Goal: Information Seeking & Learning: Learn about a topic

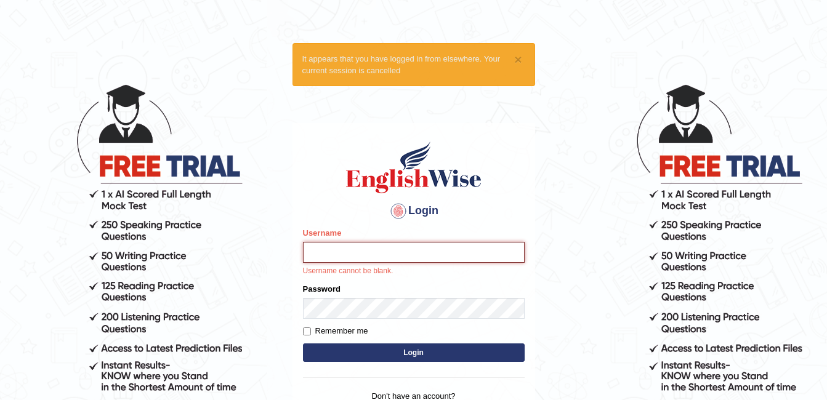
type input "ambikasharma"
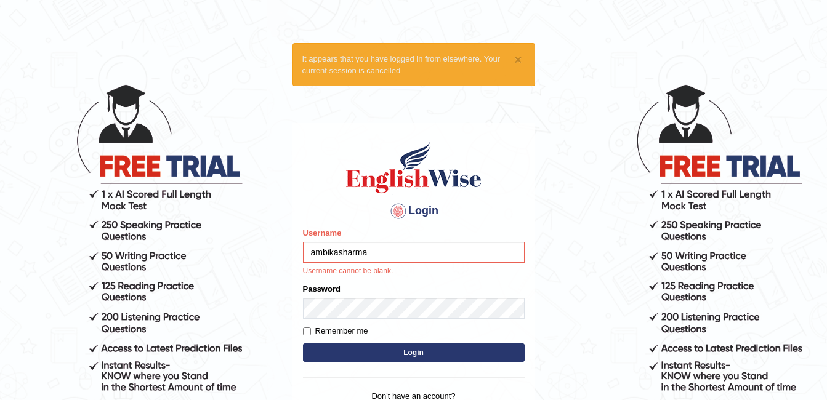
click at [307, 334] on input "Remember me" at bounding box center [307, 331] width 8 height 8
checkbox input "true"
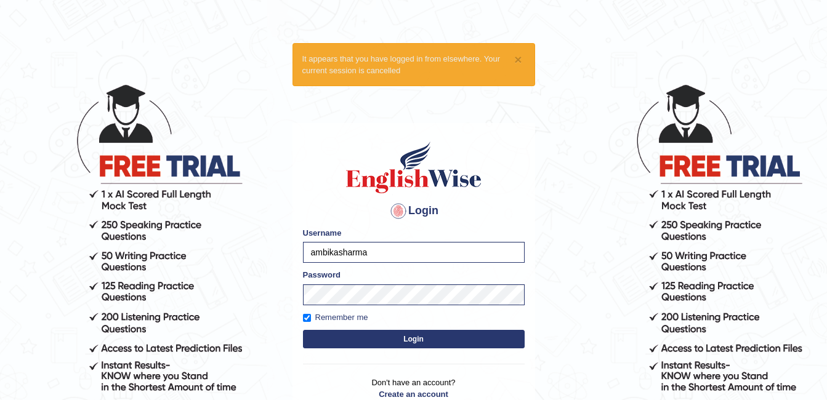
click at [350, 338] on button "Login" at bounding box center [414, 339] width 222 height 18
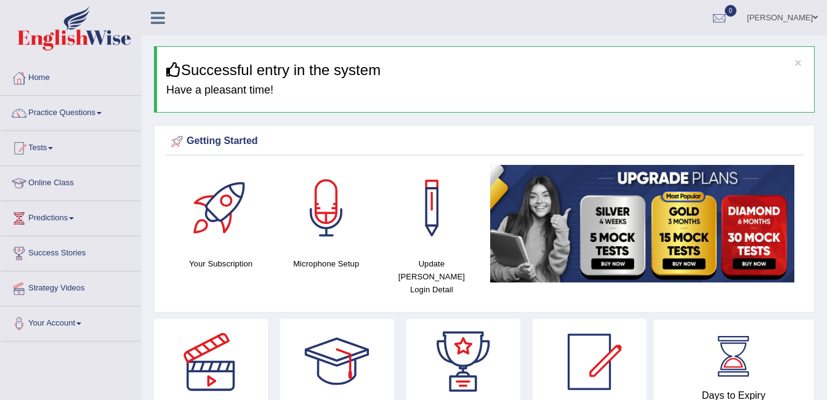
click at [58, 183] on link "Online Class" at bounding box center [71, 181] width 140 height 31
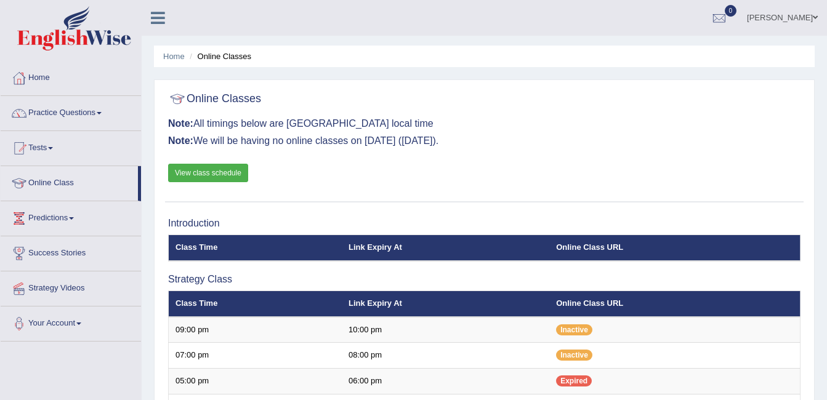
drag, startPoint x: 0, startPoint y: 0, endPoint x: 543, endPoint y: 68, distance: 547.1
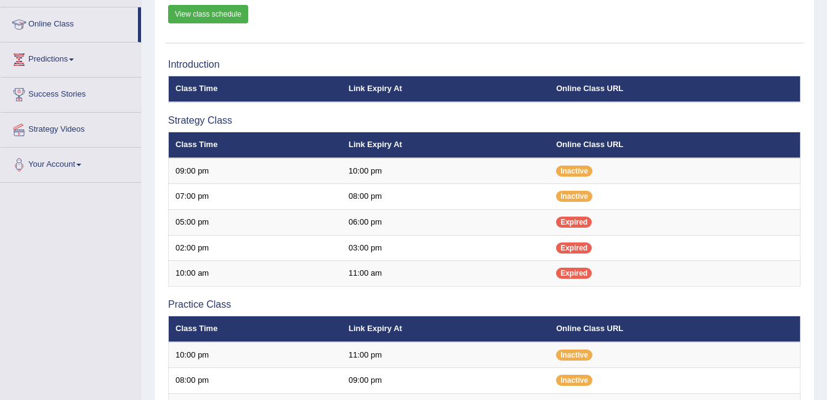
scroll to position [197, 0]
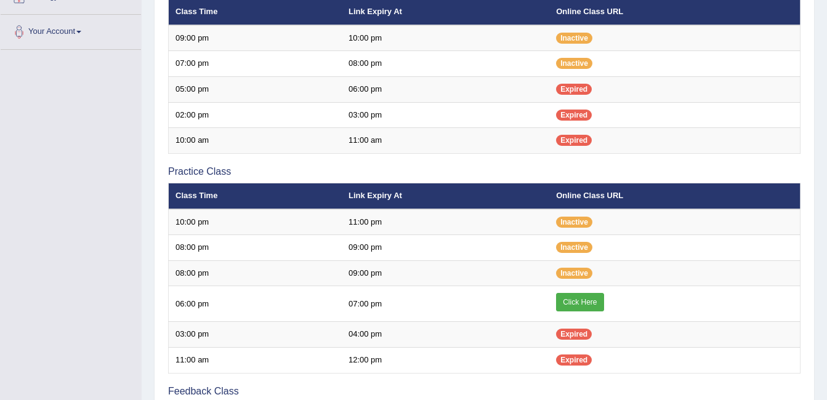
scroll to position [295, 0]
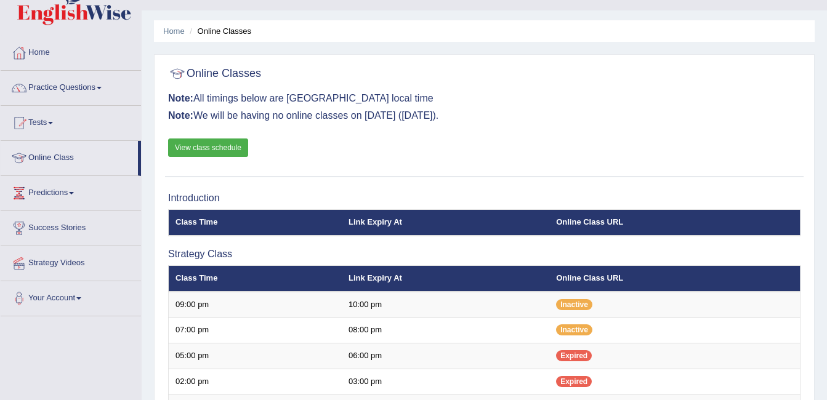
scroll to position [25, 0]
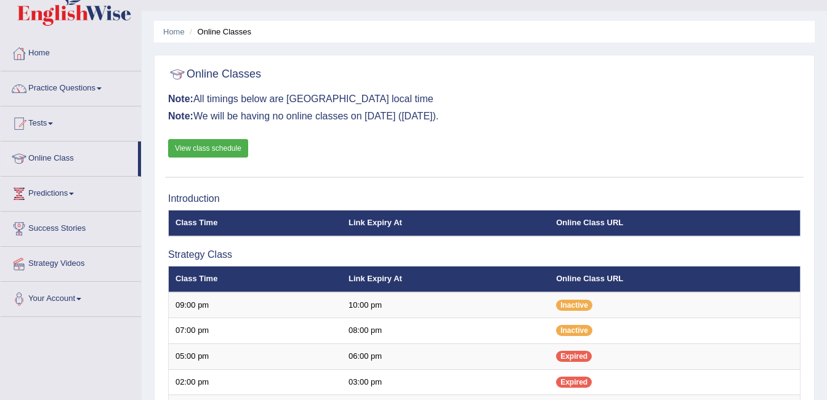
click at [206, 154] on link "View class schedule" at bounding box center [208, 148] width 80 height 18
click at [48, 54] on link "Home" at bounding box center [71, 51] width 140 height 31
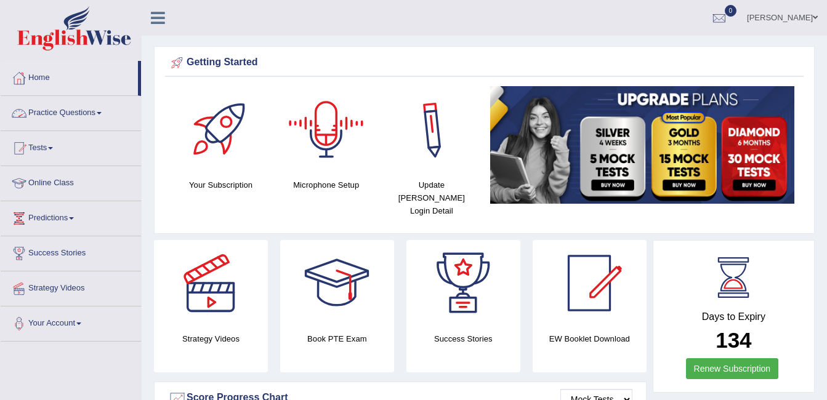
click at [323, 130] on div at bounding box center [326, 129] width 86 height 86
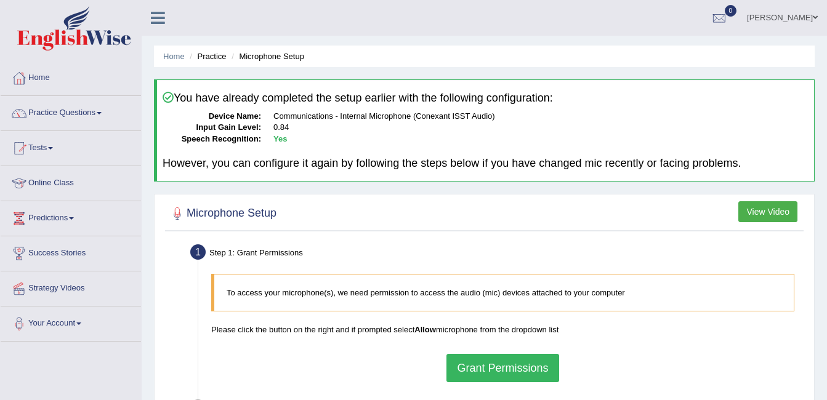
click at [761, 214] on button "View Video" at bounding box center [767, 211] width 59 height 21
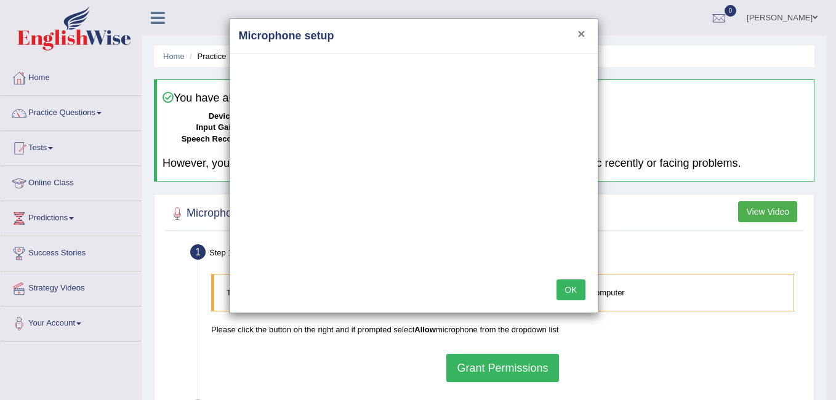
click at [584, 28] on button "×" at bounding box center [580, 33] width 7 height 13
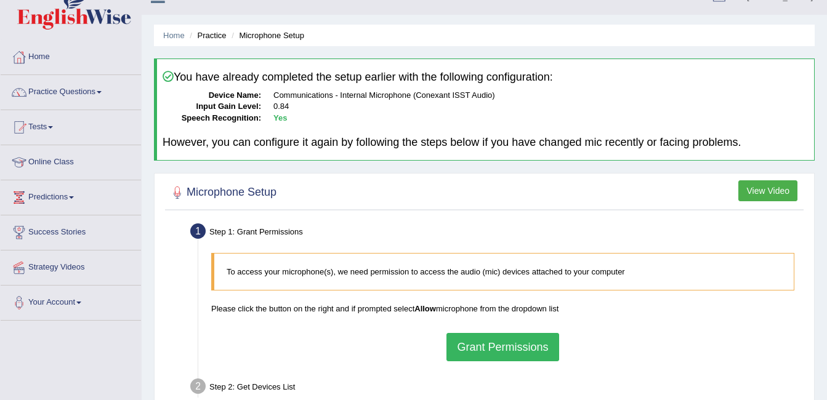
scroll to position [10, 0]
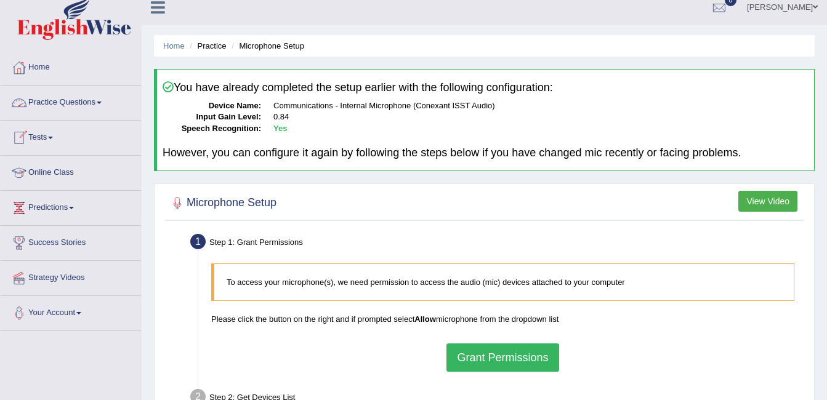
click at [68, 97] on link "Practice Questions" at bounding box center [71, 101] width 140 height 31
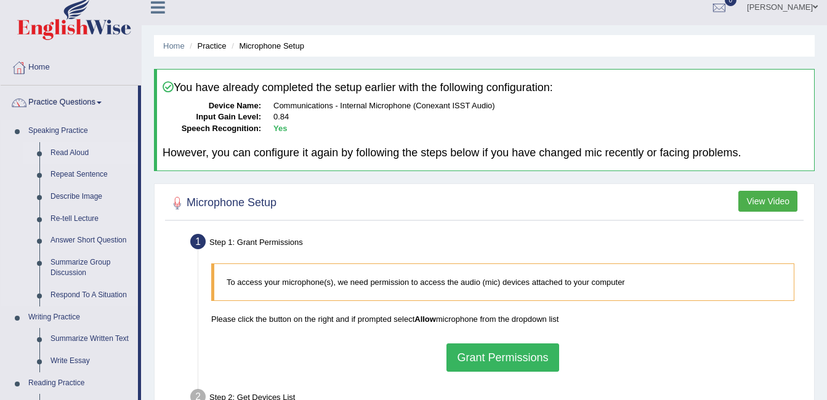
click at [62, 154] on link "Read Aloud" at bounding box center [91, 153] width 93 height 22
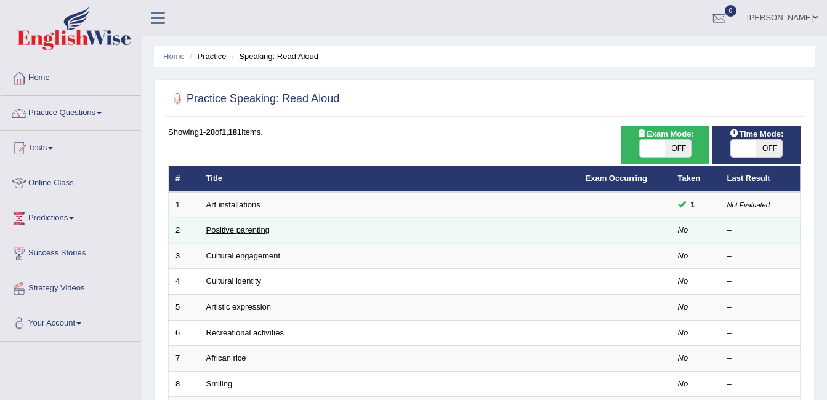
click at [232, 228] on link "Positive parenting" at bounding box center [237, 229] width 63 height 9
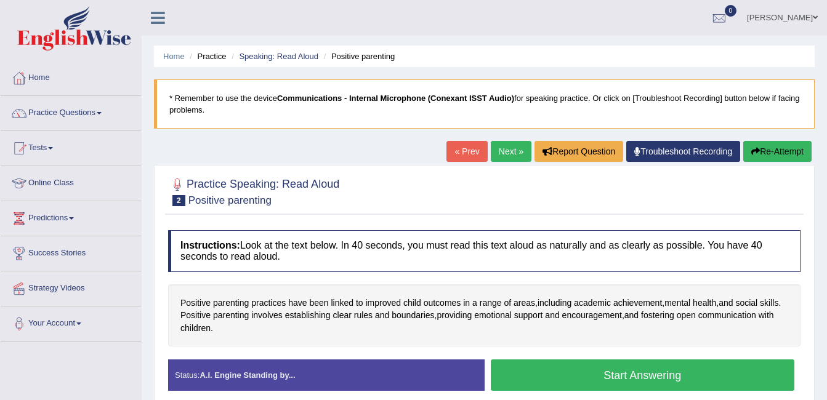
click at [613, 372] on button "Start Answering" at bounding box center [643, 374] width 304 height 31
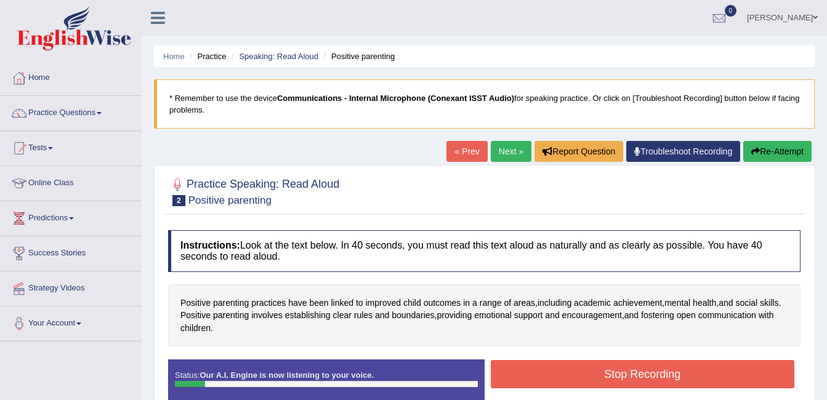
click at [613, 372] on button "Stop Recording" at bounding box center [643, 374] width 304 height 28
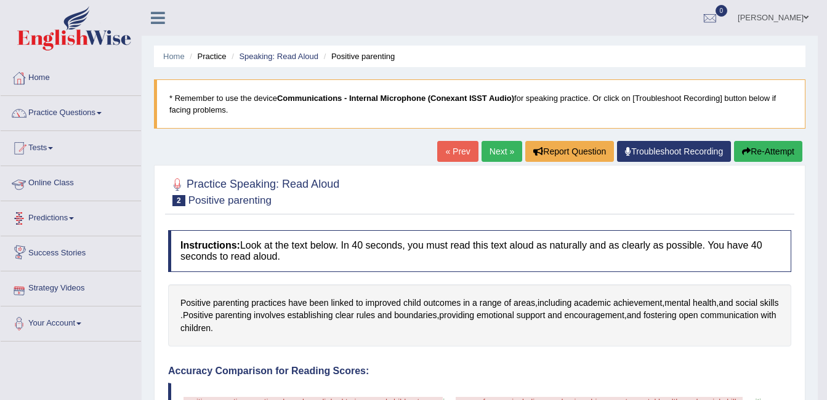
click at [49, 180] on link "Online Class" at bounding box center [71, 181] width 140 height 31
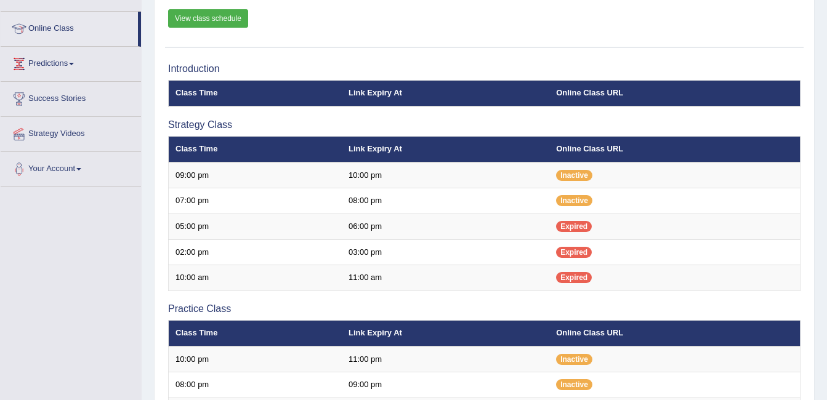
scroll to position [163, 0]
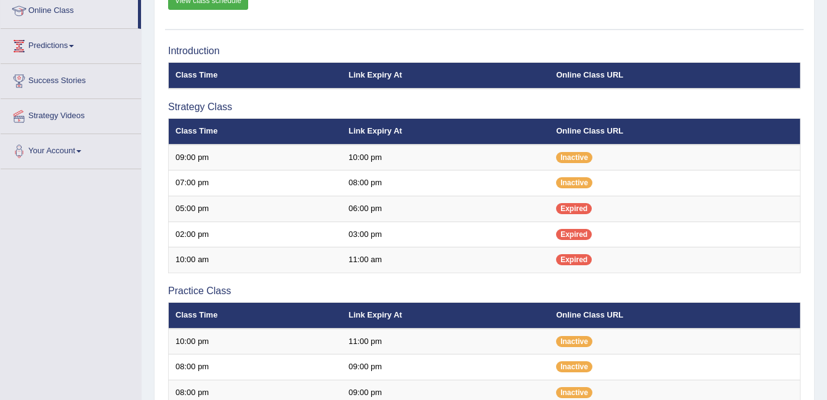
click at [54, 265] on div "Toggle navigation Home Practice Questions Speaking Practice Read Aloud Repeat S…" at bounding box center [413, 273] width 827 height 890
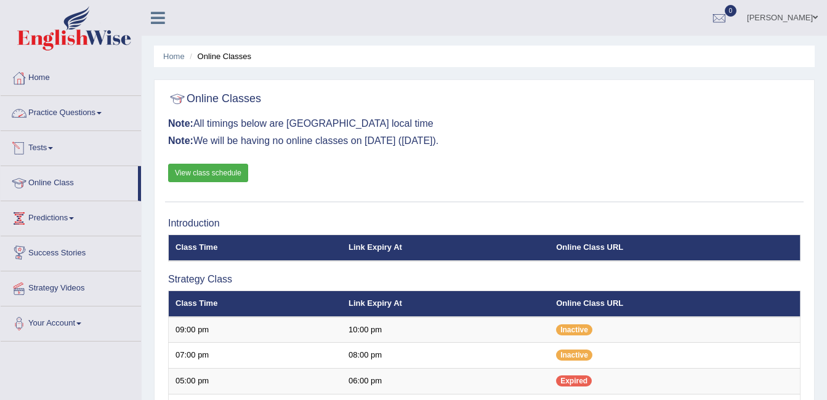
click at [49, 108] on link "Practice Questions" at bounding box center [71, 111] width 140 height 31
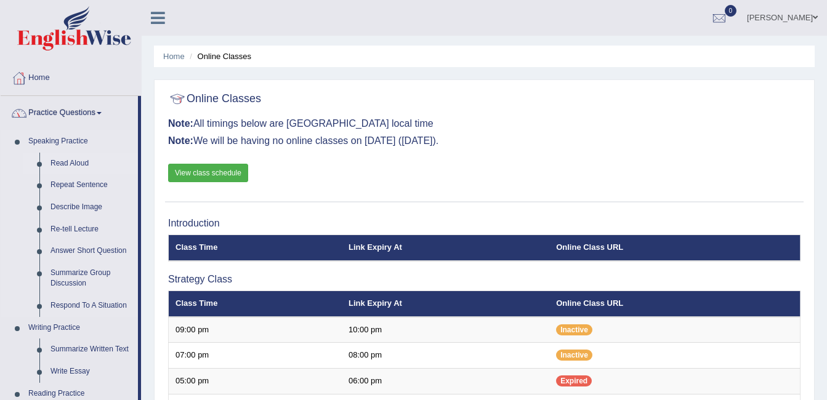
click at [47, 162] on link "Read Aloud" at bounding box center [91, 164] width 93 height 22
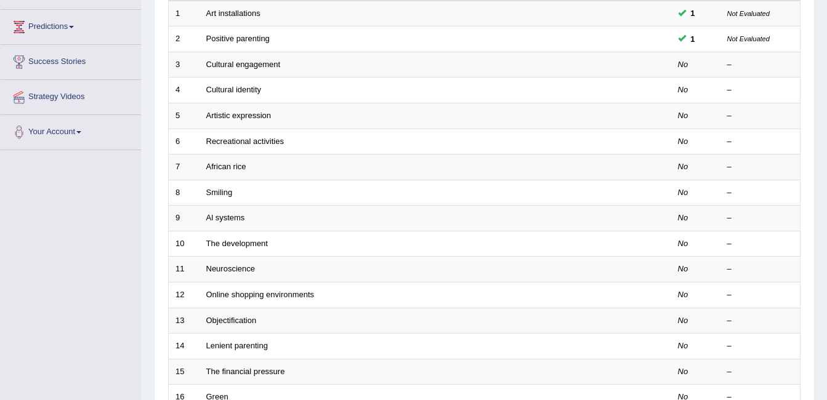
scroll to position [197, 0]
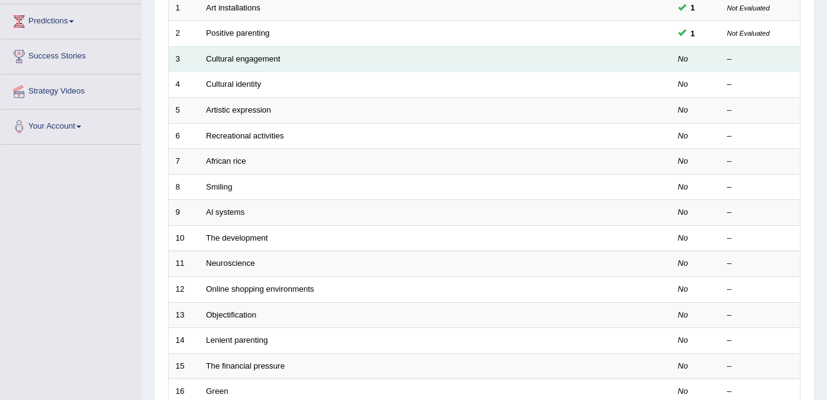
click at [228, 53] on td "Cultural engagement" at bounding box center [388, 59] width 379 height 26
click at [235, 57] on link "Cultural engagement" at bounding box center [243, 58] width 74 height 9
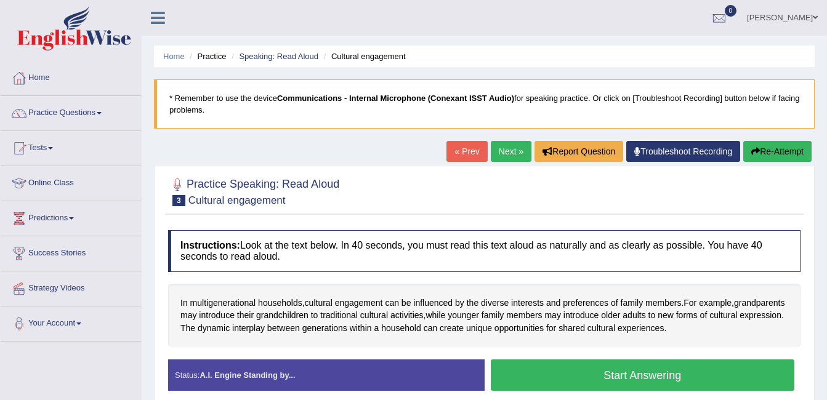
drag, startPoint x: 0, startPoint y: 0, endPoint x: 404, endPoint y: 202, distance: 451.4
click at [404, 202] on div "Practice Speaking: Read Aloud 3 Cultural engagement Instructions: Look at the t…" at bounding box center [484, 289] width 660 height 249
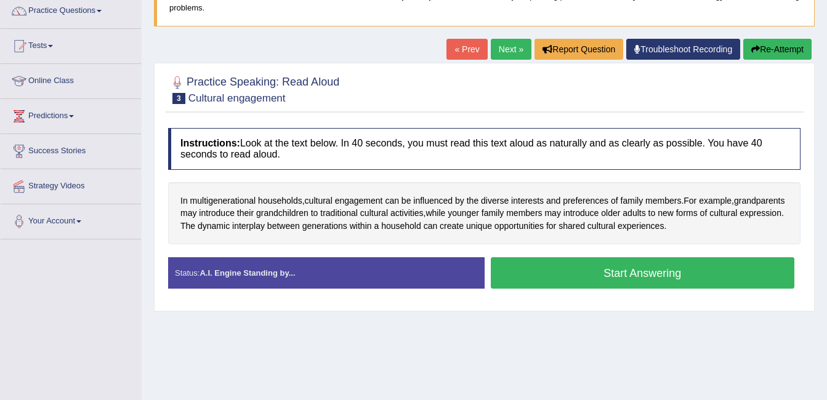
scroll to position [123, 0]
